Goal: Task Accomplishment & Management: Manage account settings

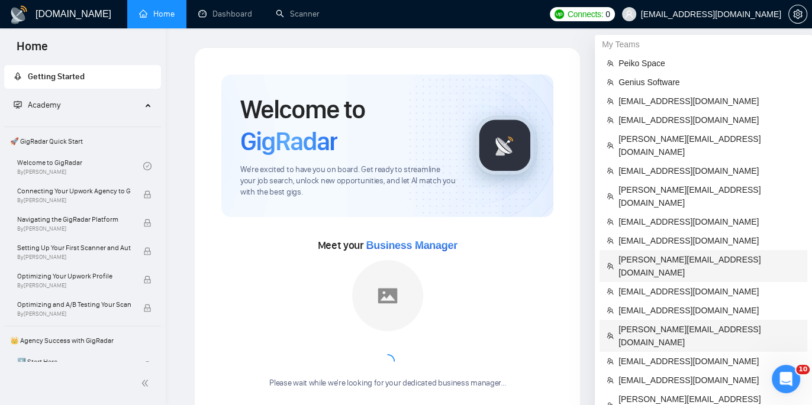
scroll to position [56, 0]
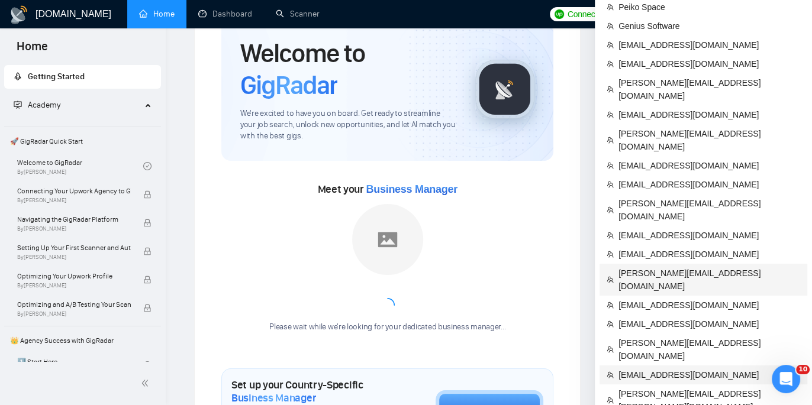
click at [661, 369] on span "[EMAIL_ADDRESS][DOMAIN_NAME]" at bounding box center [709, 375] width 182 height 13
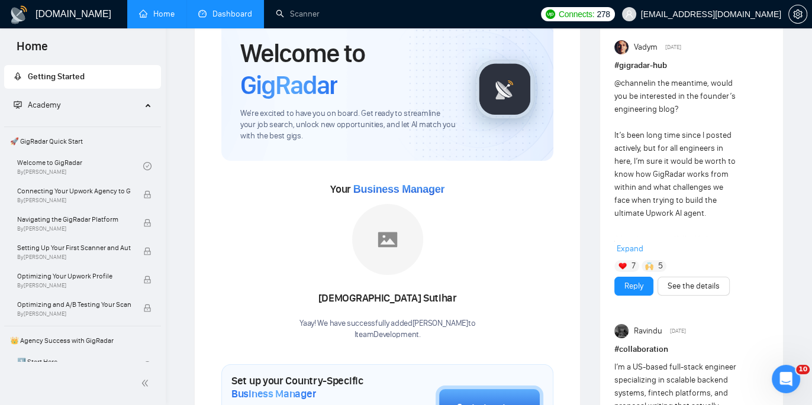
click at [240, 10] on link "Dashboard" at bounding box center [225, 14] width 54 height 10
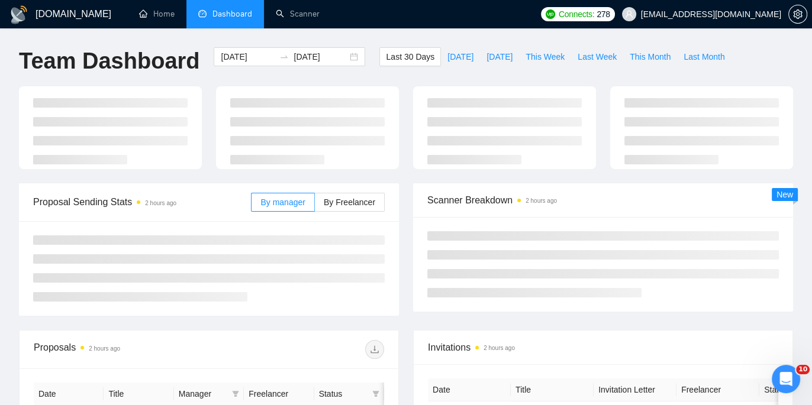
type input "[DATE]"
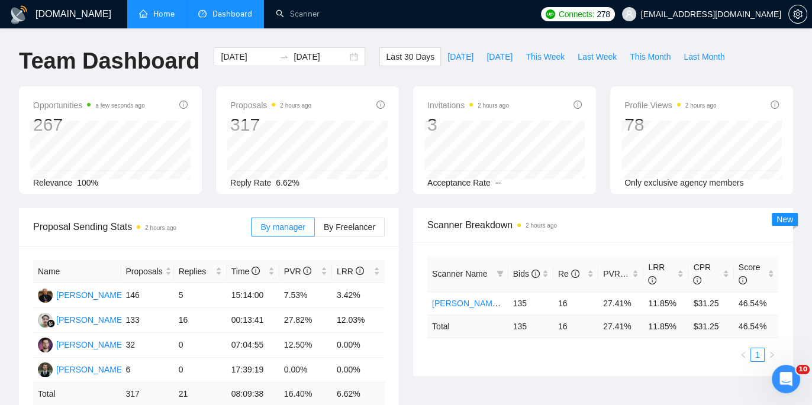
click at [161, 14] on link "Home" at bounding box center [156, 14] width 35 height 10
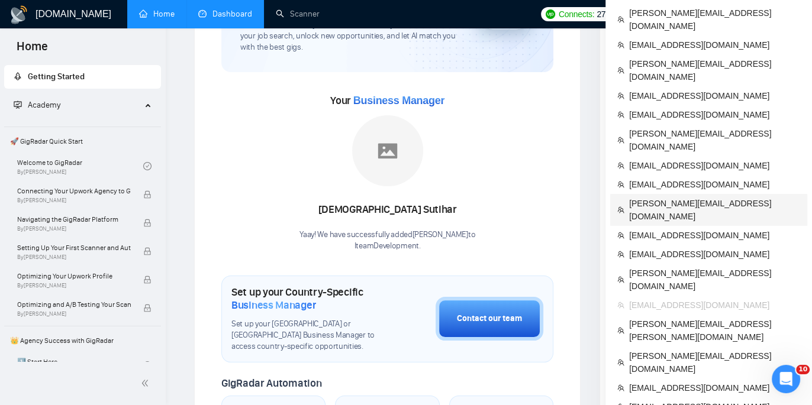
scroll to position [132, 0]
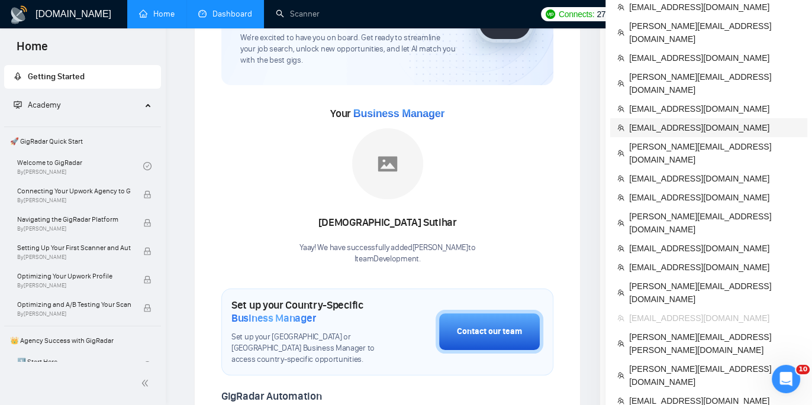
click at [680, 121] on span "[EMAIL_ADDRESS][DOMAIN_NAME]" at bounding box center [714, 127] width 171 height 13
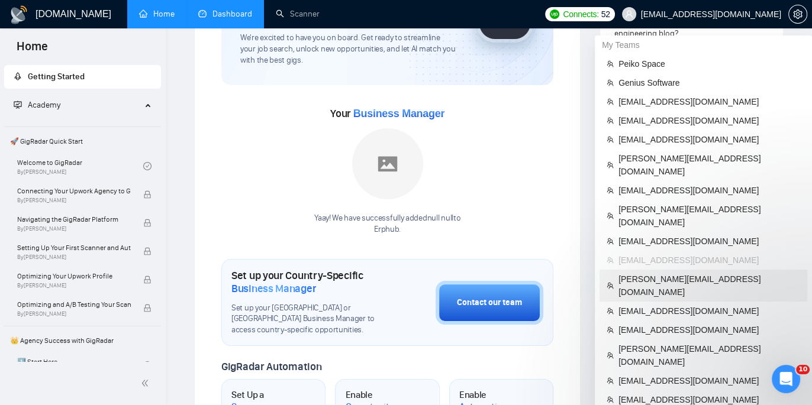
click at [661, 273] on span "[PERSON_NAME][EMAIL_ADDRESS][DOMAIN_NAME]" at bounding box center [709, 286] width 182 height 26
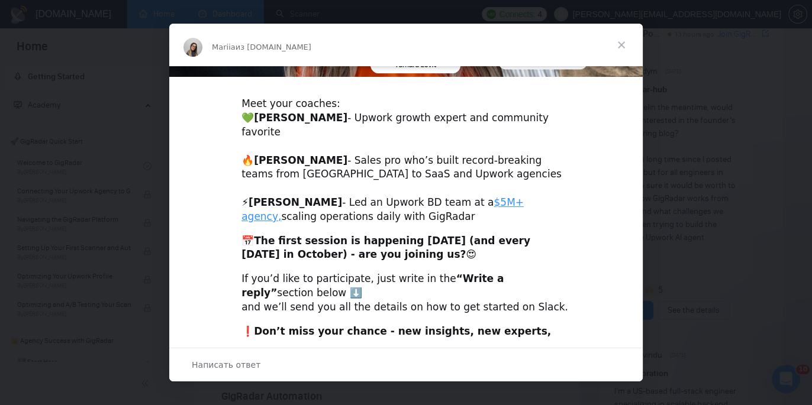
scroll to position [379, 0]
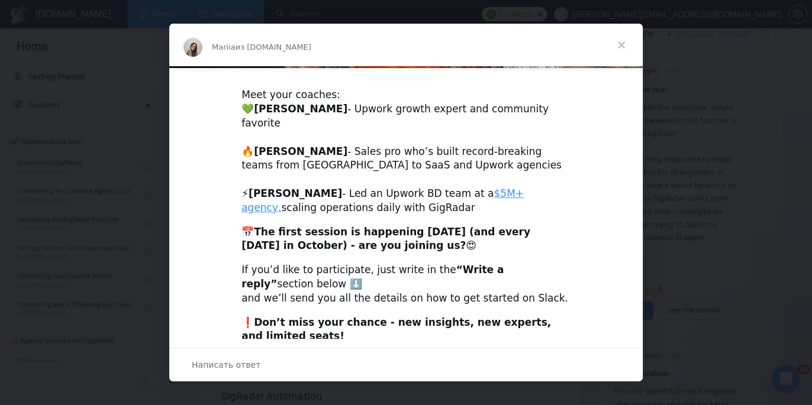
click at [620, 43] on span "Закрыть" at bounding box center [621, 45] width 43 height 43
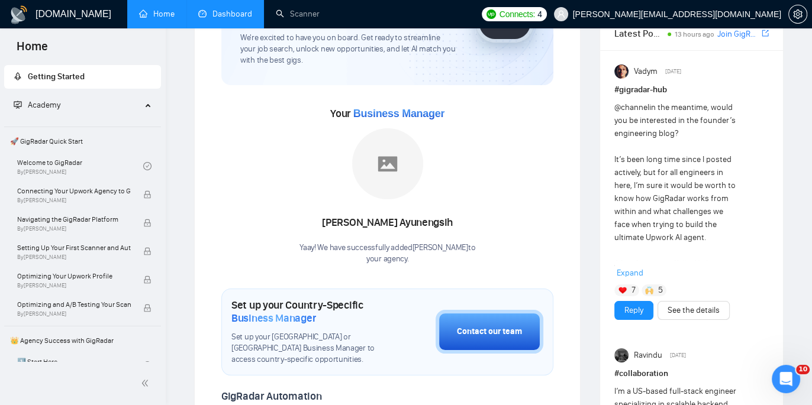
scroll to position [0, 0]
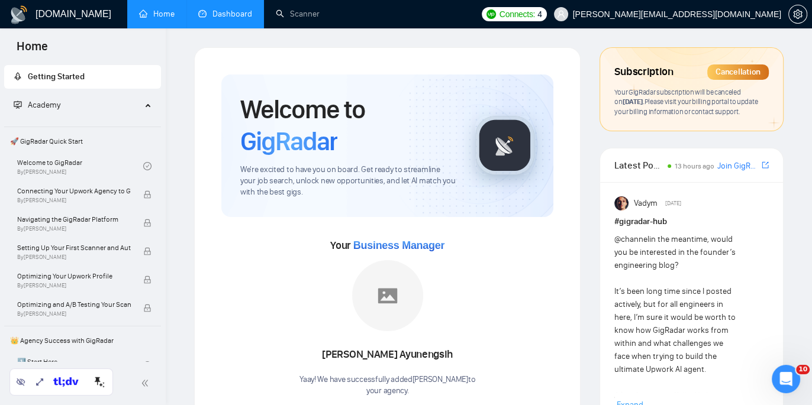
click at [225, 9] on link "Dashboard" at bounding box center [225, 14] width 54 height 10
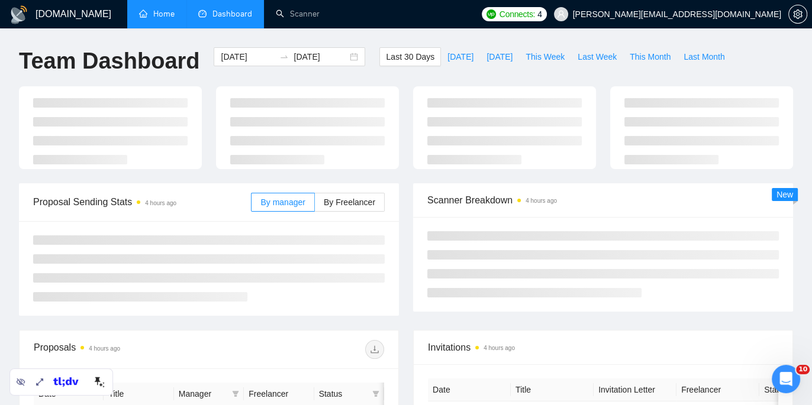
type input "[DATE]"
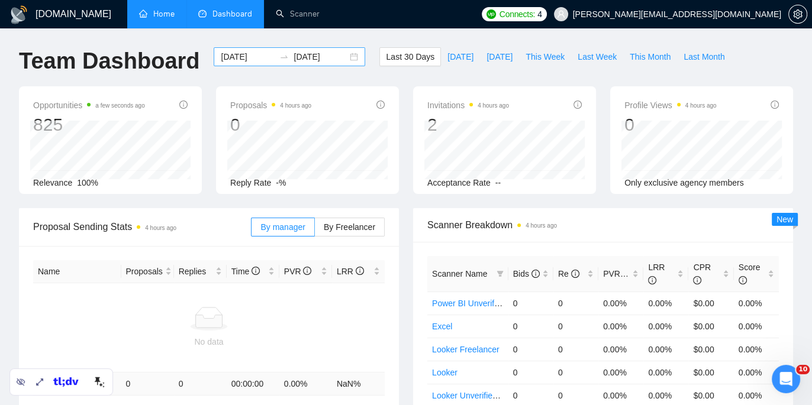
click at [344, 56] on div "[DATE] [DATE]" at bounding box center [289, 56] width 151 height 19
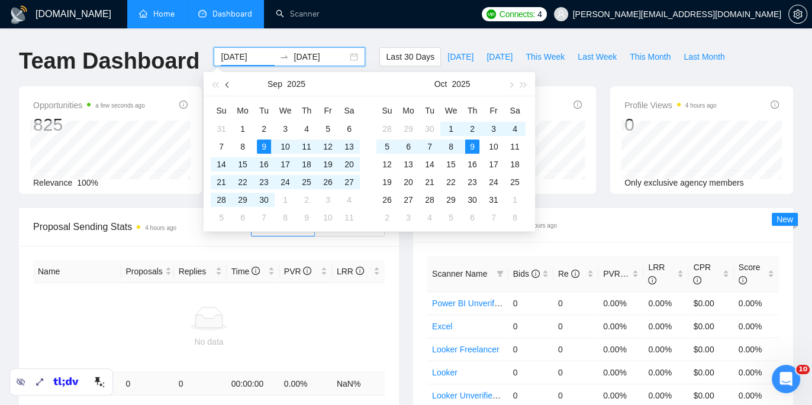
click at [231, 85] on button "button" at bounding box center [227, 84] width 13 height 24
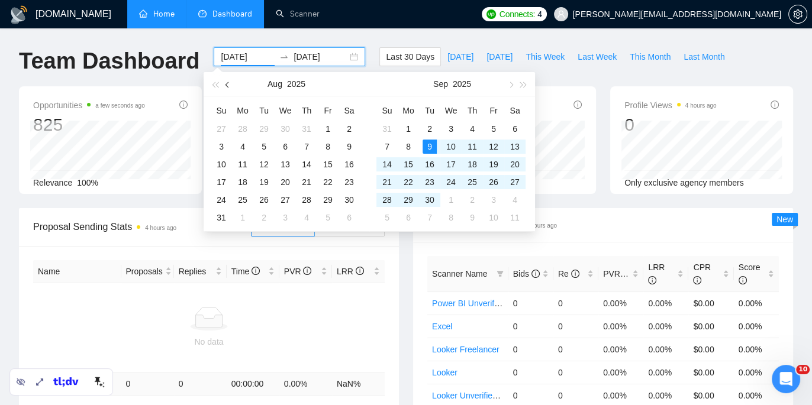
click at [231, 85] on button "button" at bounding box center [227, 84] width 13 height 24
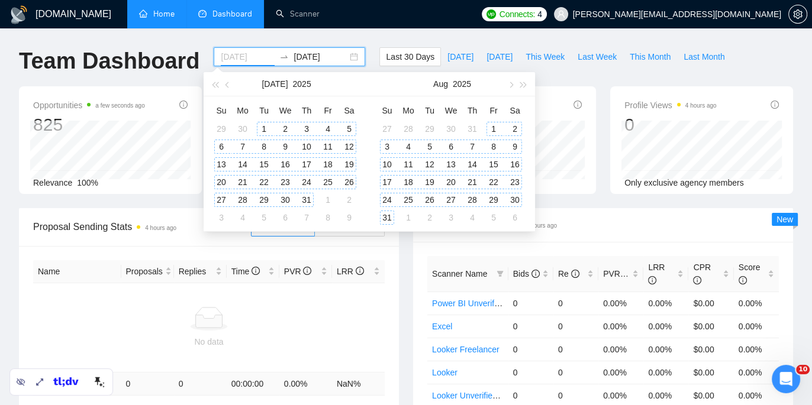
click at [263, 127] on div "1" at bounding box center [264, 129] width 14 height 14
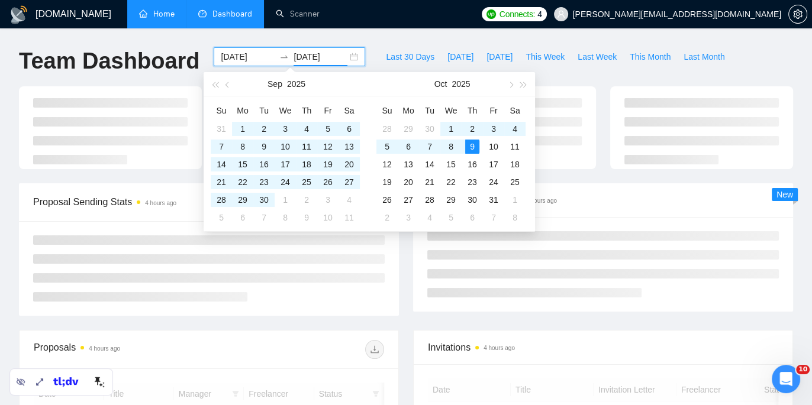
click at [459, 34] on div "[DOMAIN_NAME] Home Dashboard Scanner Connects: 4 [PERSON_NAME][EMAIL_ADDRESS][D…" at bounding box center [406, 297] width 812 height 595
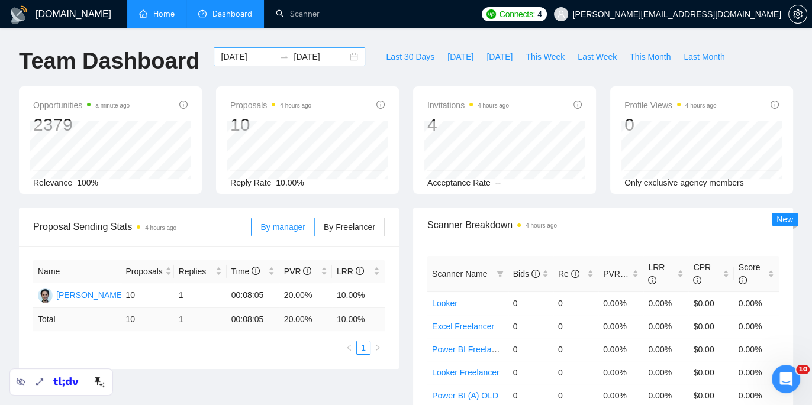
click at [344, 57] on div "[DATE] [DATE]" at bounding box center [289, 56] width 151 height 19
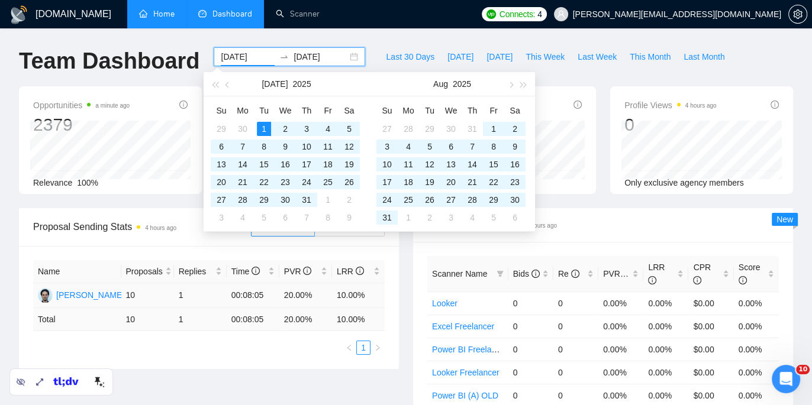
type input "[DATE]"
click at [398, 335] on div "Name Proposals Replies Time PVR LRR [PERSON_NAME] 10 1 00:08:05 20.00% 10.00% T…" at bounding box center [209, 307] width 380 height 123
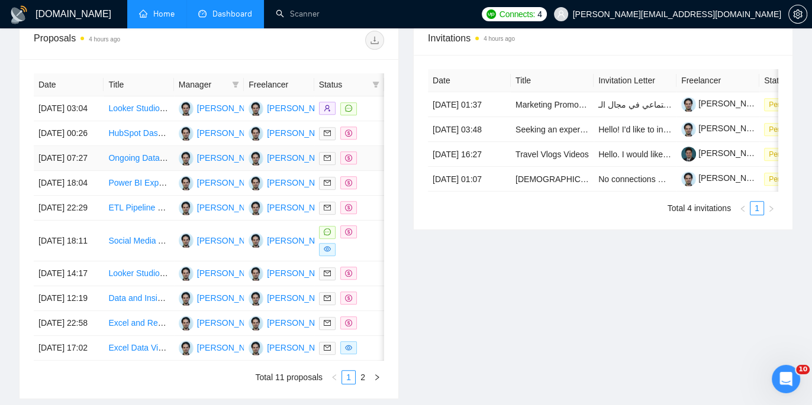
scroll to position [461, 0]
click at [212, 138] on td "[PERSON_NAME]" at bounding box center [209, 134] width 70 height 25
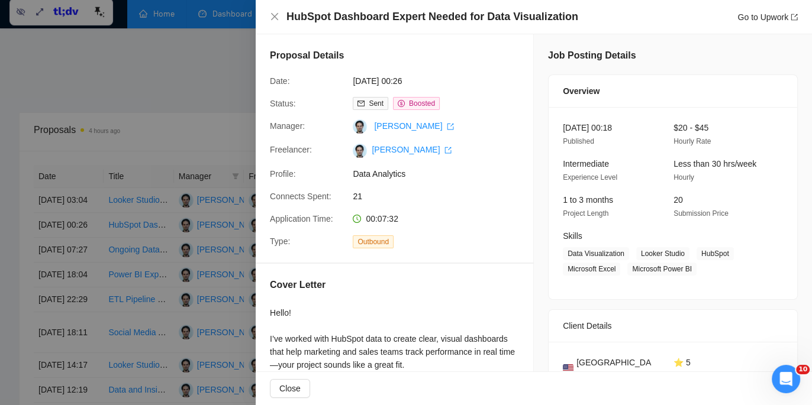
scroll to position [364, 0]
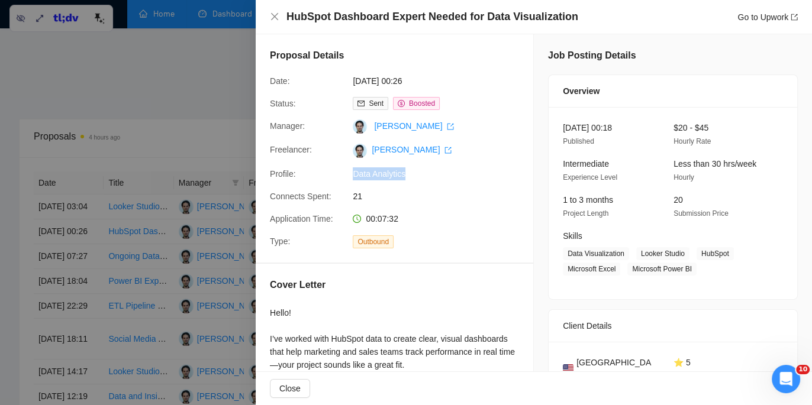
drag, startPoint x: 408, startPoint y: 202, endPoint x: 353, endPoint y: 201, distance: 55.0
click at [353, 180] on span "Data Analytics" at bounding box center [441, 173] width 177 height 13
click at [276, 11] on div "HubSpot Dashboard Expert Needed for Data Visualization Go to Upwork" at bounding box center [534, 16] width 528 height 15
click at [275, 15] on icon "close" at bounding box center [274, 16] width 9 height 9
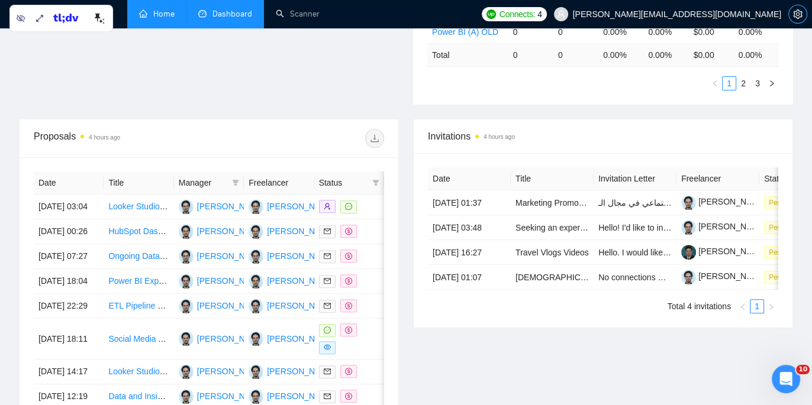
click at [794, 16] on icon "setting" at bounding box center [797, 13] width 9 height 9
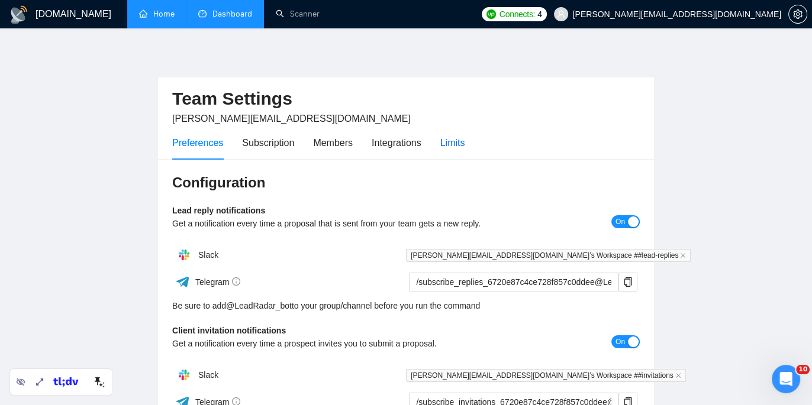
click at [457, 141] on div "Limits" at bounding box center [452, 142] width 25 height 15
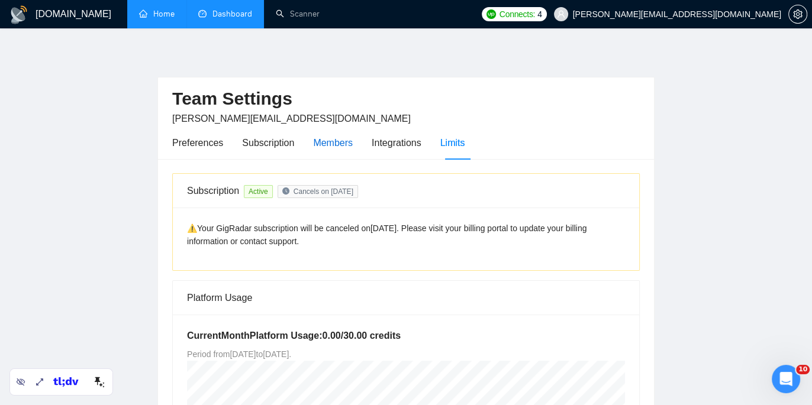
click at [344, 144] on div "Members" at bounding box center [333, 142] width 40 height 15
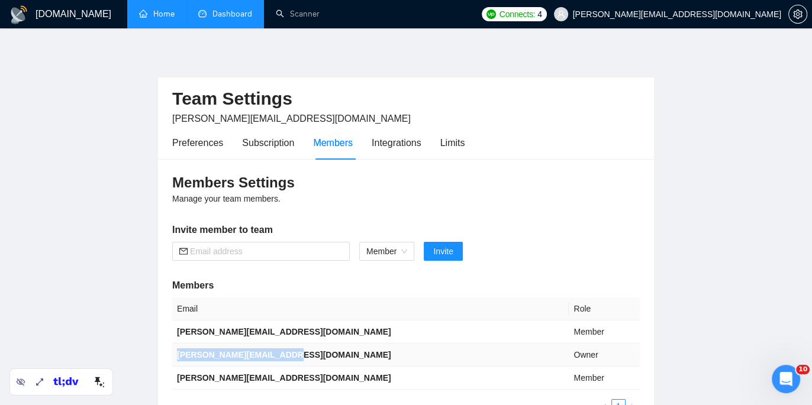
drag, startPoint x: 299, startPoint y: 361, endPoint x: 176, endPoint y: 345, distance: 124.7
click at [176, 345] on td "[PERSON_NAME][EMAIL_ADDRESS][DOMAIN_NAME]" at bounding box center [370, 355] width 396 height 23
copy b "[PERSON_NAME][EMAIL_ADDRESS][DOMAIN_NAME]"
